Goal: Information Seeking & Learning: Understand process/instructions

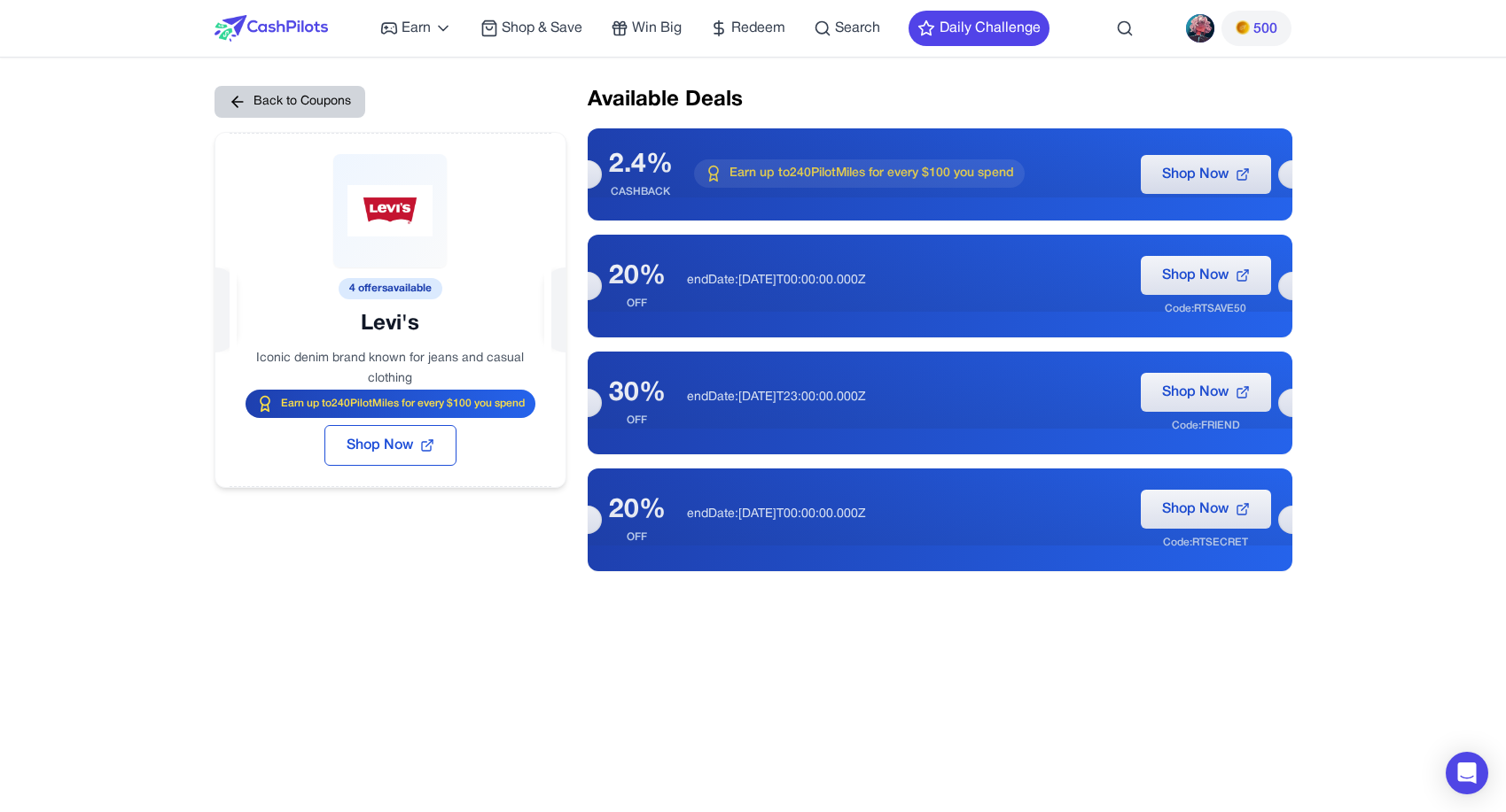
click at [277, 105] on button "Back to Coupons" at bounding box center [289, 101] width 151 height 32
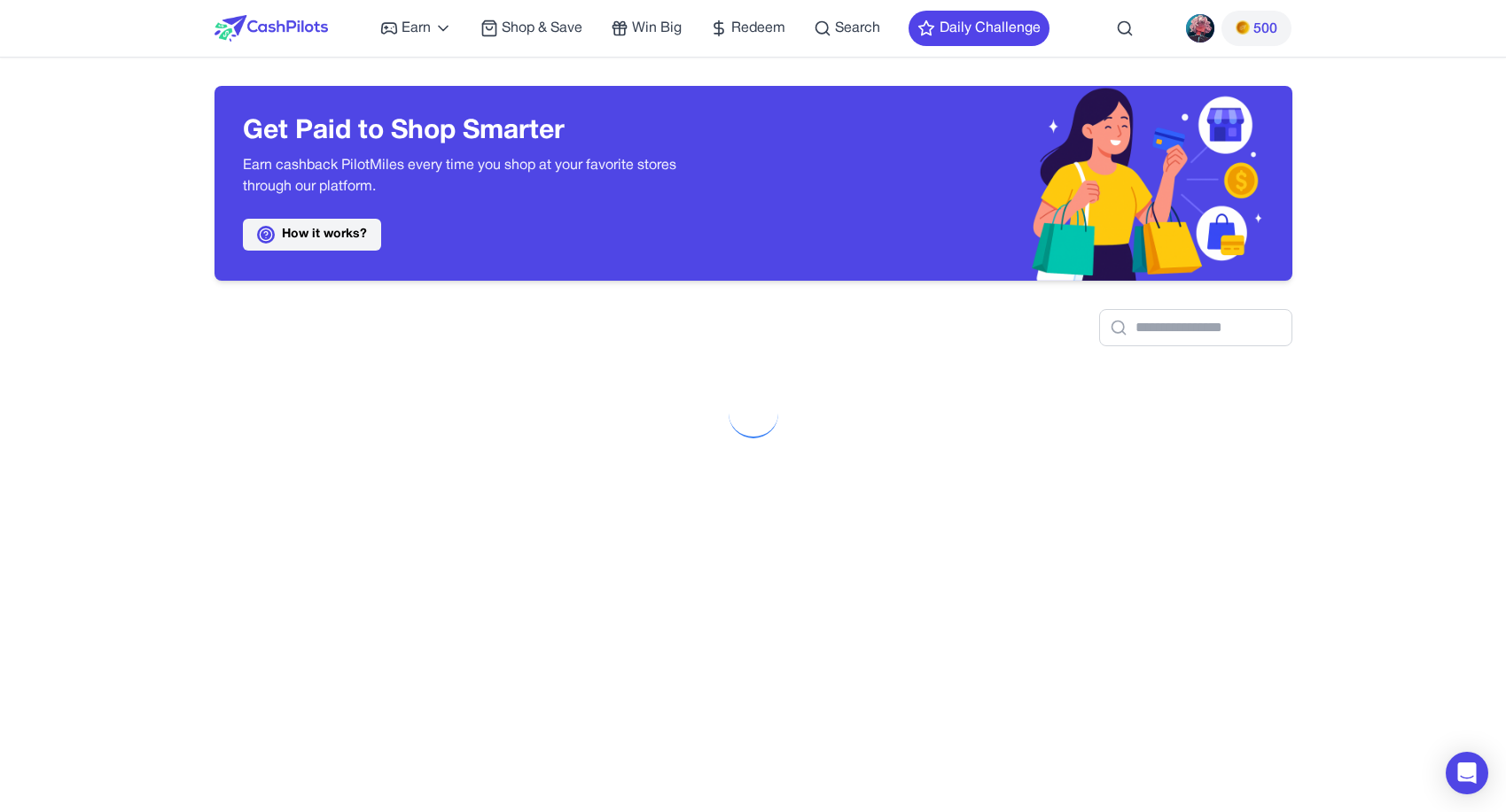
click at [316, 241] on link "How it works?" at bounding box center [311, 234] width 138 height 32
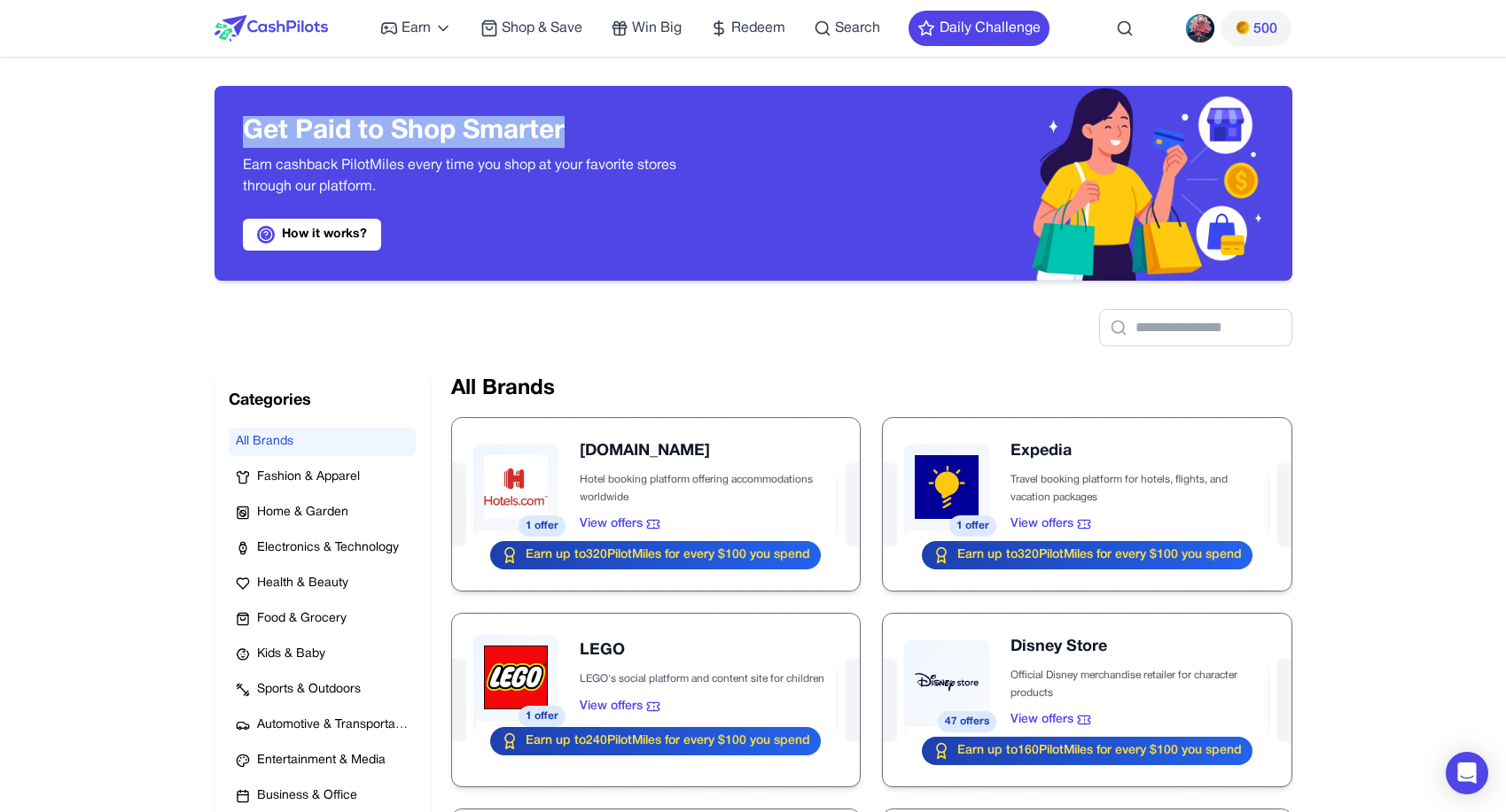
drag, startPoint x: 585, startPoint y: 137, endPoint x: 248, endPoint y: 129, distance: 337.1
click at [248, 129] on h3 "Get Paid to Shop Smarter" at bounding box center [483, 131] width 482 height 32
copy h3 "Get Paid to Shop Smarter"
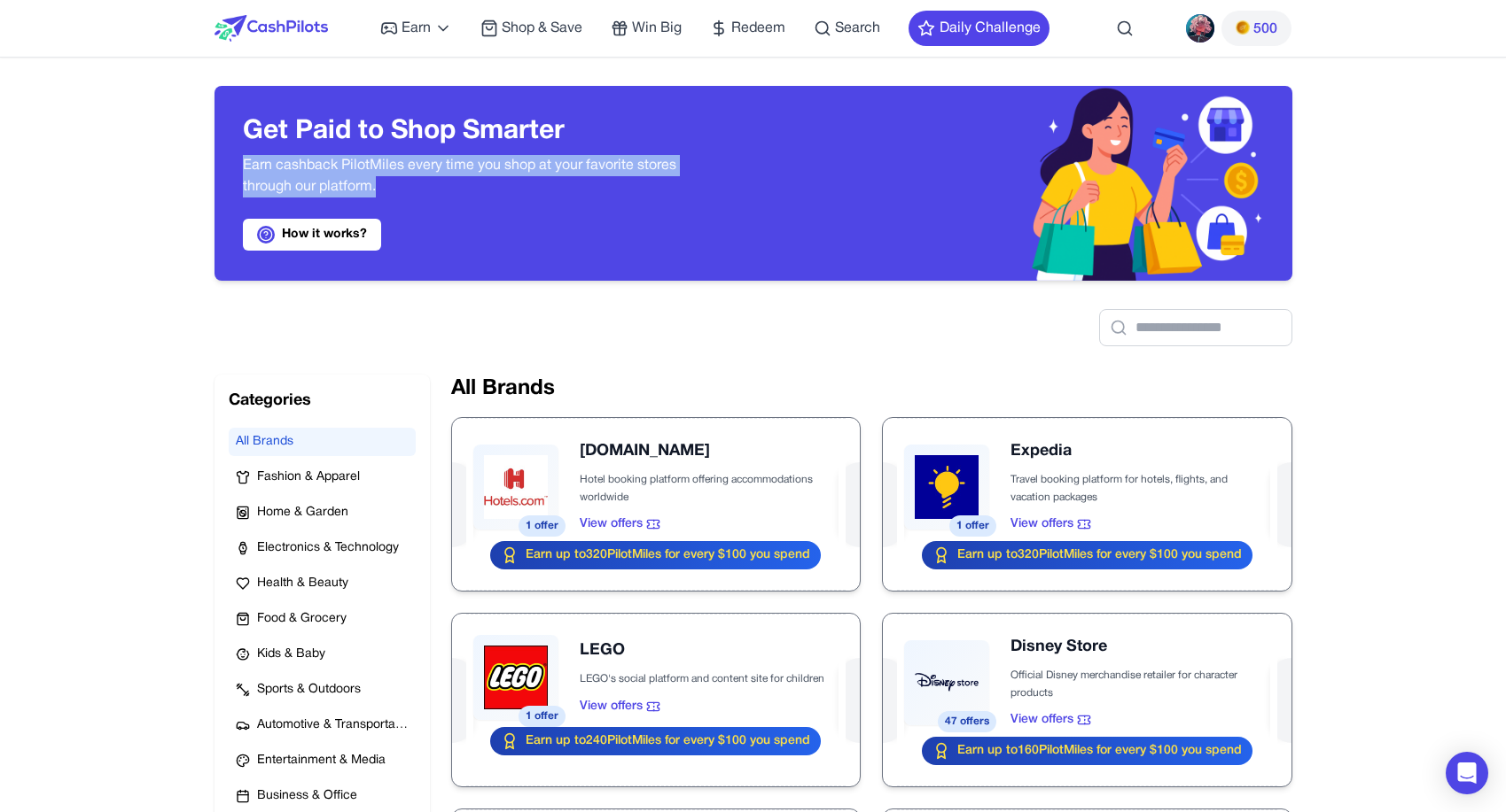
drag, startPoint x: 386, startPoint y: 188, endPoint x: 230, endPoint y: 166, distance: 157.5
click at [230, 166] on div "Get Paid to Shop Smarter Earn cashback PilotMiles every time you shop at your f…" at bounding box center [484, 184] width 539 height 195
copy p "Earn cashback PilotMiles every time you shop at your favorite stores through ou…"
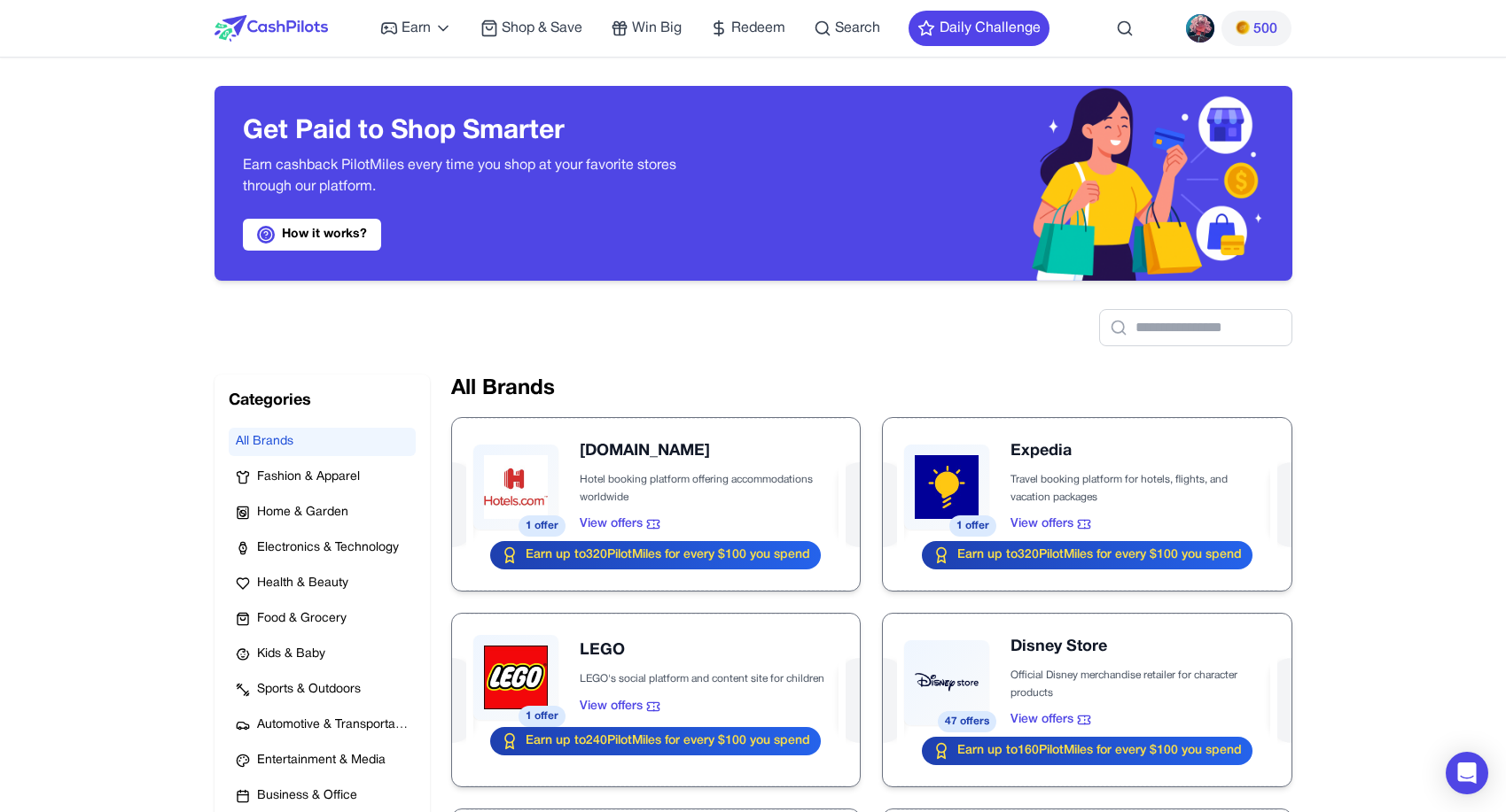
click at [353, 172] on p "Earn cashback PilotMiles every time you shop at your favorite stores through ou…" at bounding box center [483, 175] width 482 height 42
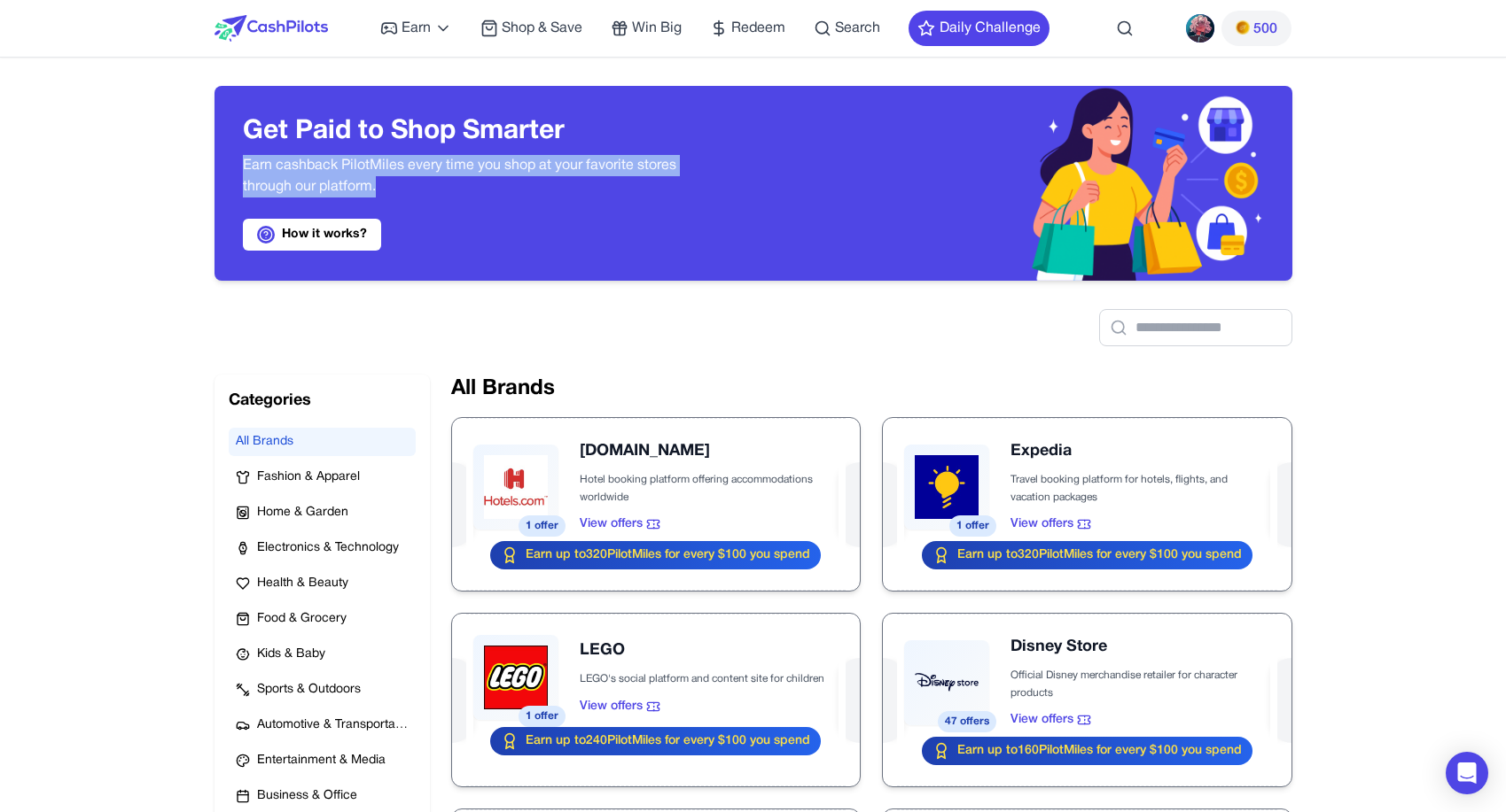
drag, startPoint x: 382, startPoint y: 184, endPoint x: 188, endPoint y: 160, distance: 195.5
copy p "Earn cashback PilotMiles every time you shop at your favorite stores through ou…"
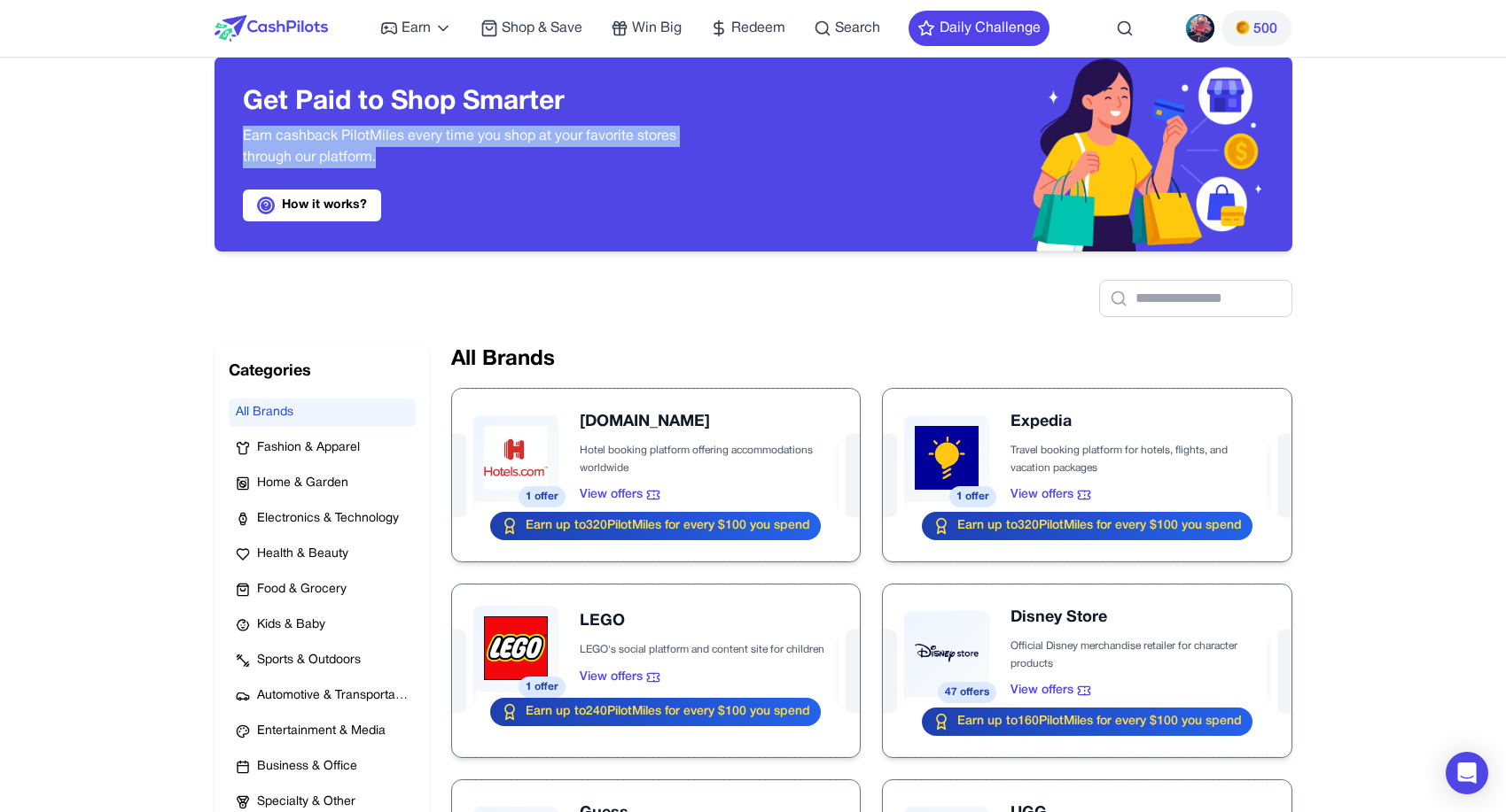
scroll to position [45, 0]
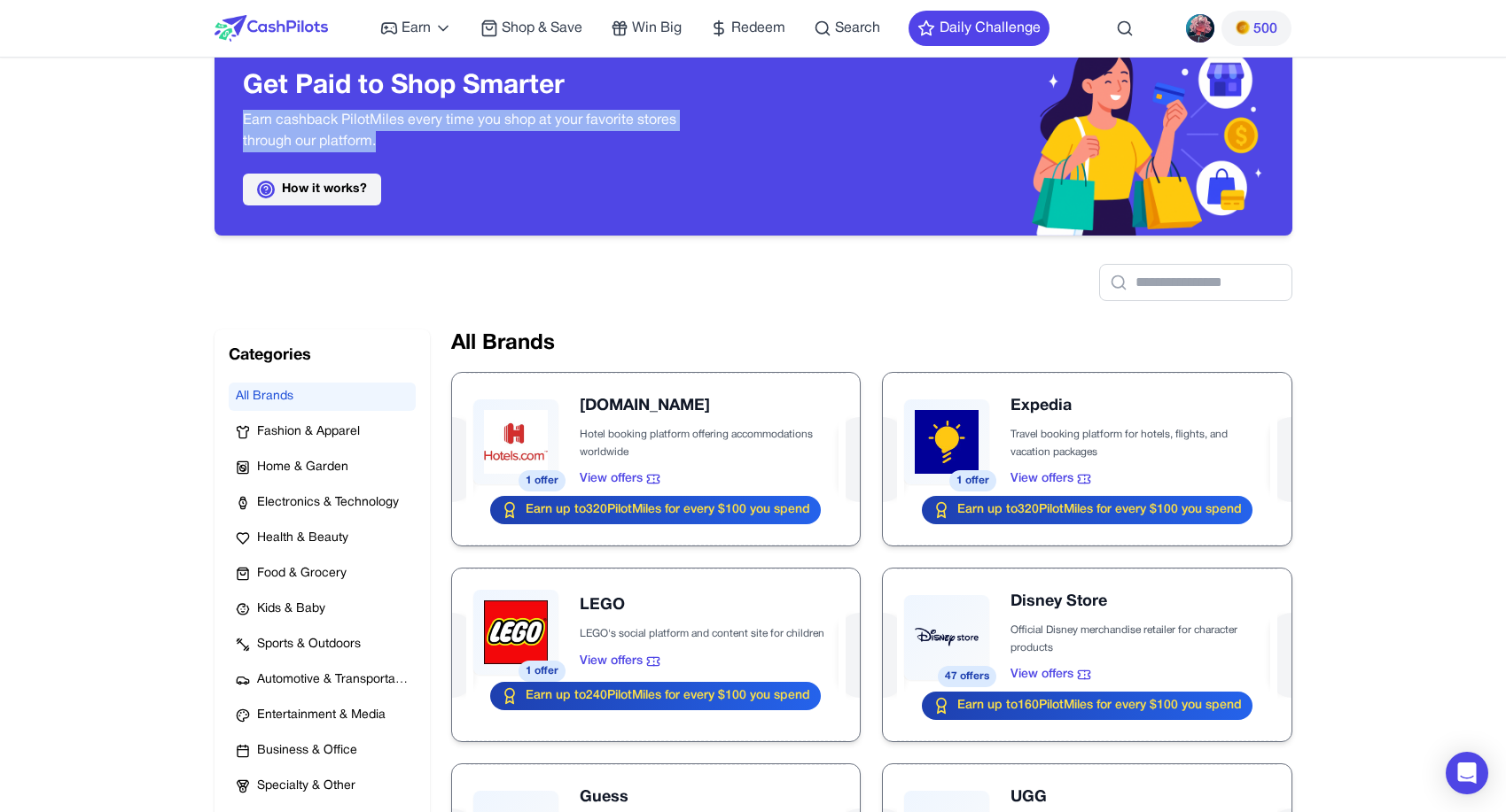
click at [335, 194] on link "How it works?" at bounding box center [311, 189] width 138 height 32
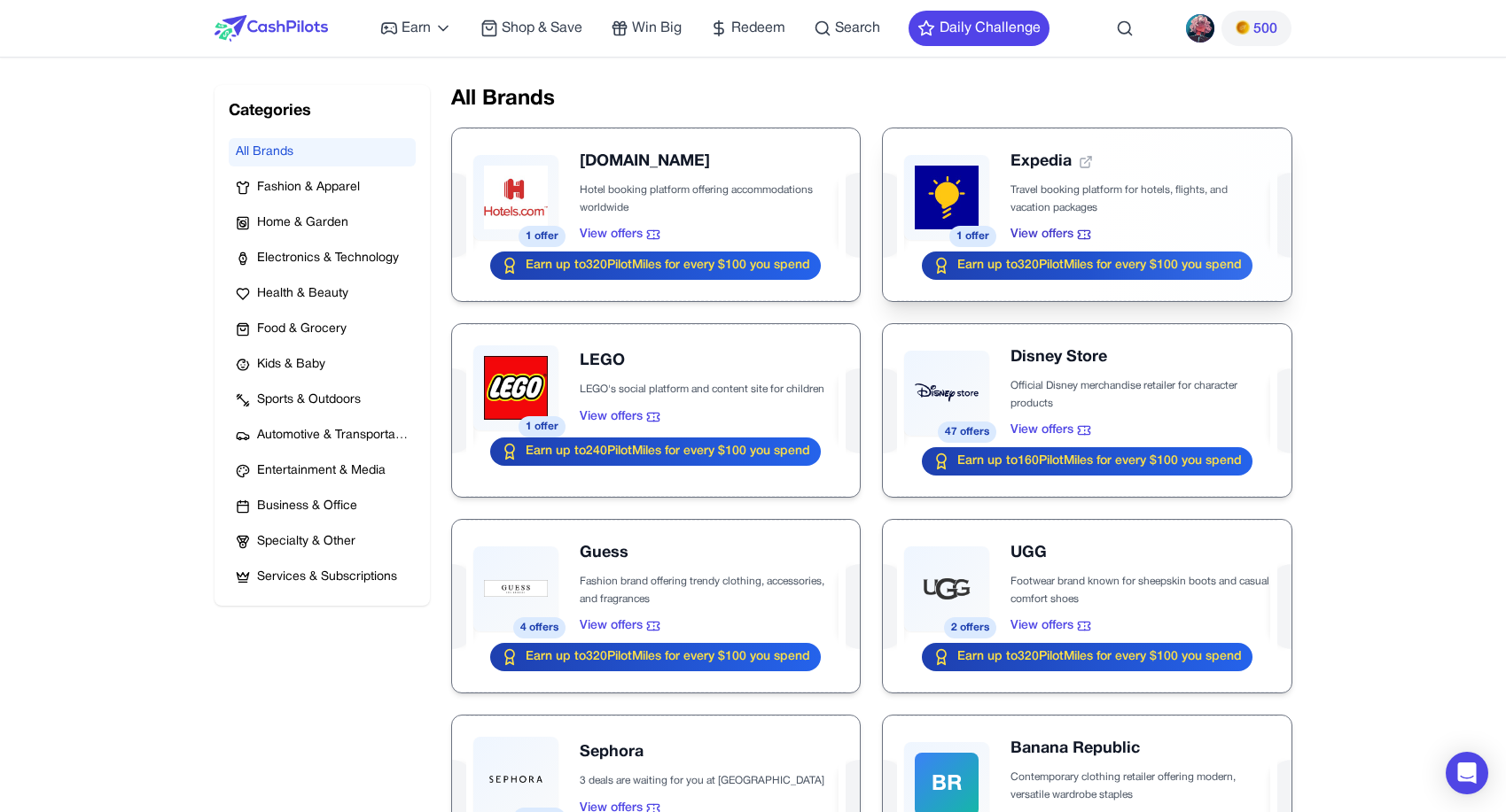
scroll to position [327, 0]
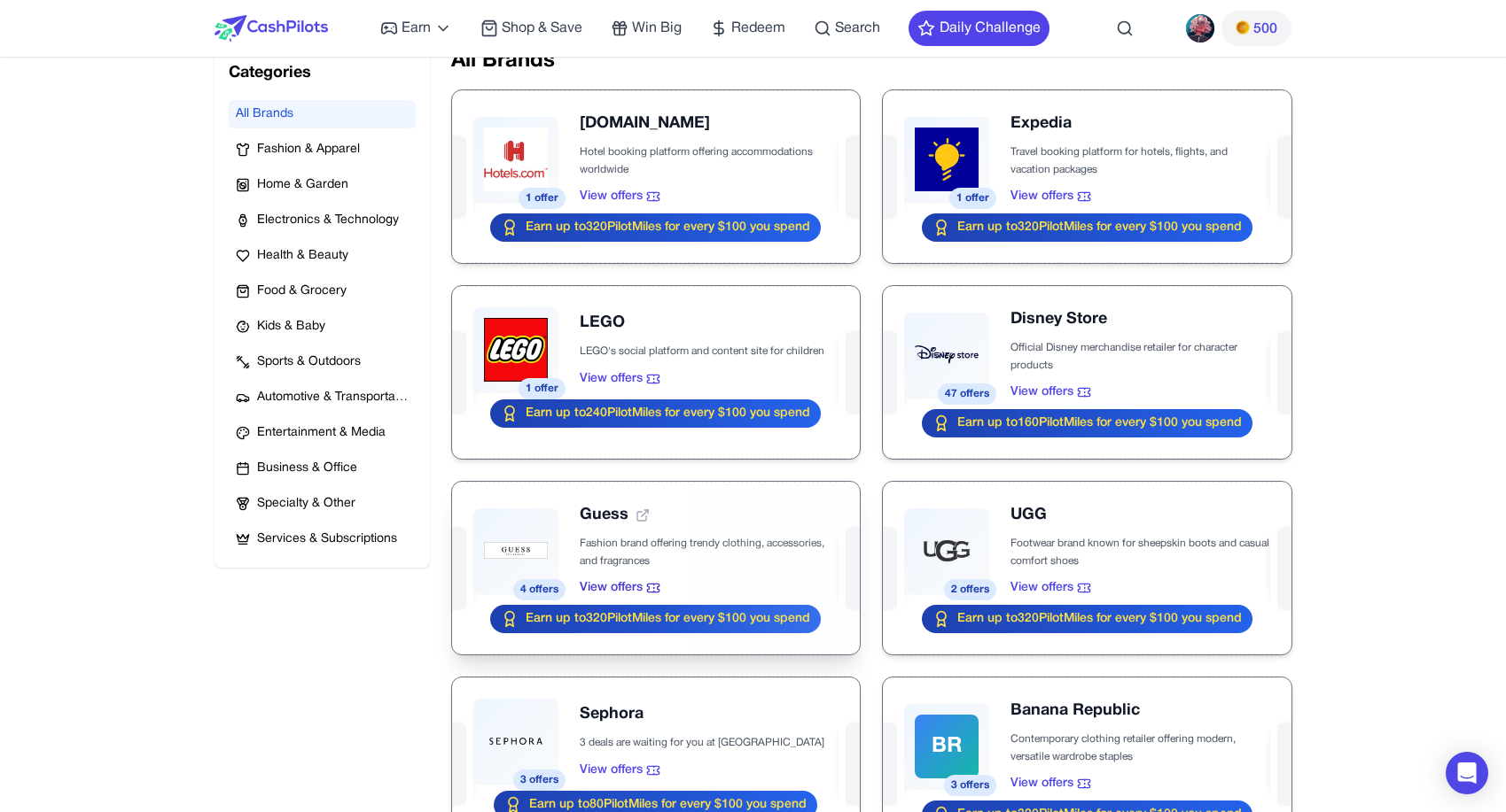
click at [574, 614] on div at bounding box center [656, 568] width 408 height 173
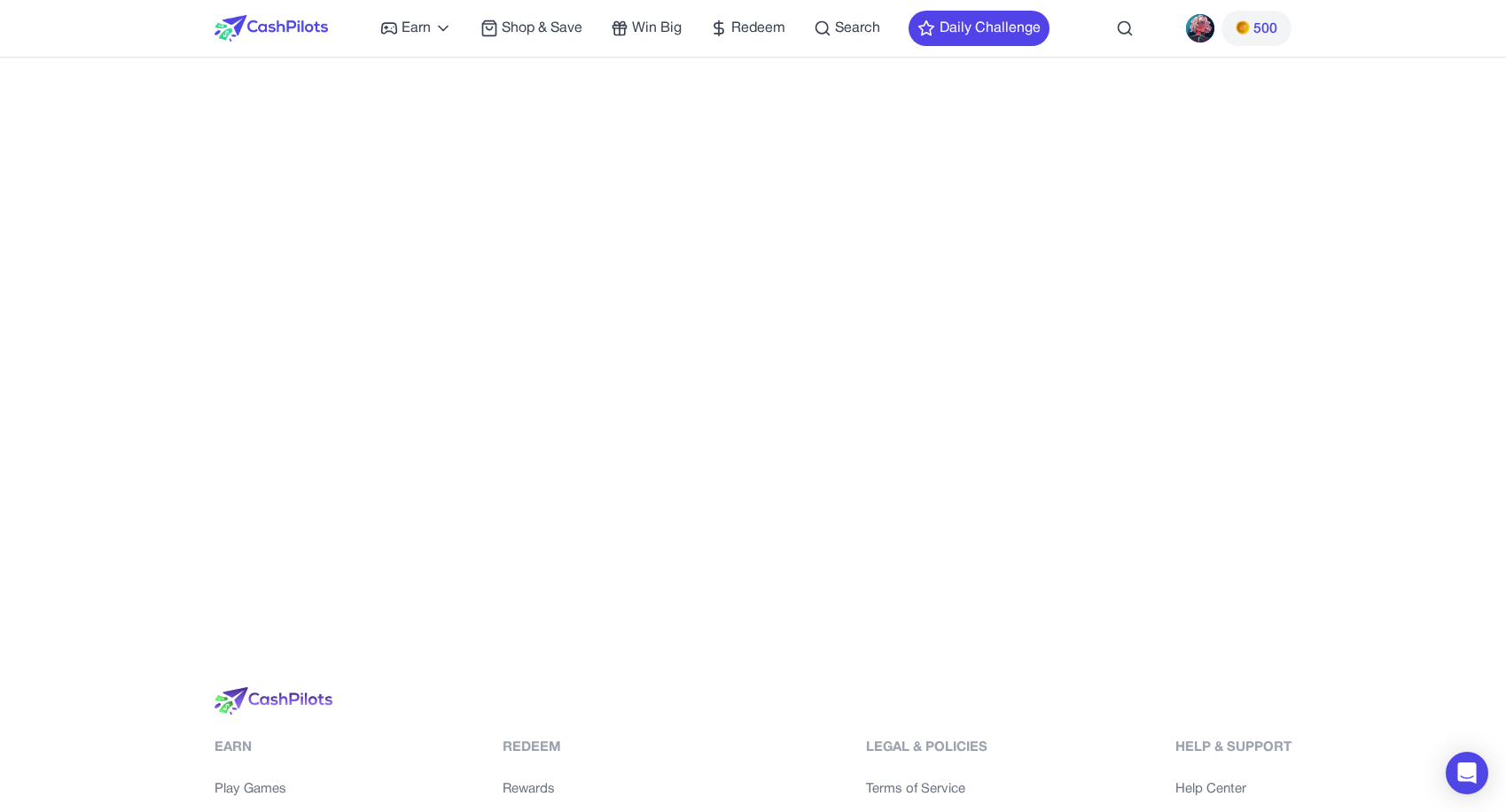
scroll to position [0, 0]
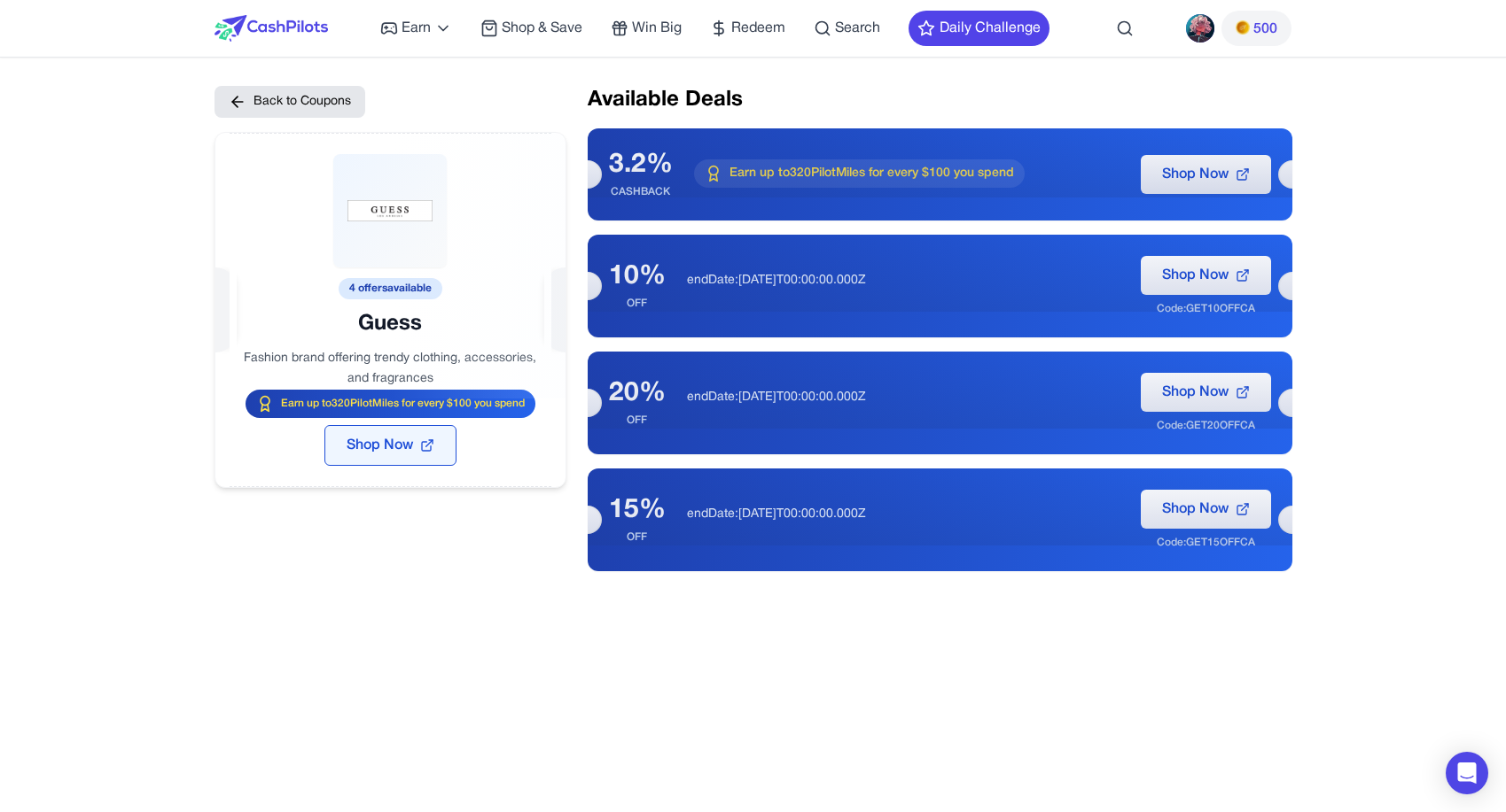
click at [415, 436] on button "Shop Now" at bounding box center [391, 445] width 132 height 41
